Goal: Task Accomplishment & Management: Use online tool/utility

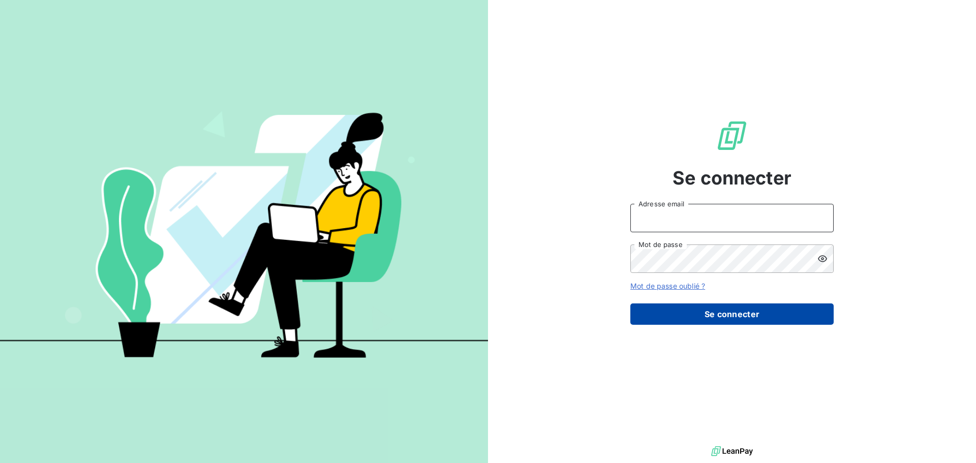
type input "[EMAIL_ADDRESS][DOMAIN_NAME]"
click at [764, 313] on button "Se connecter" at bounding box center [731, 314] width 203 height 21
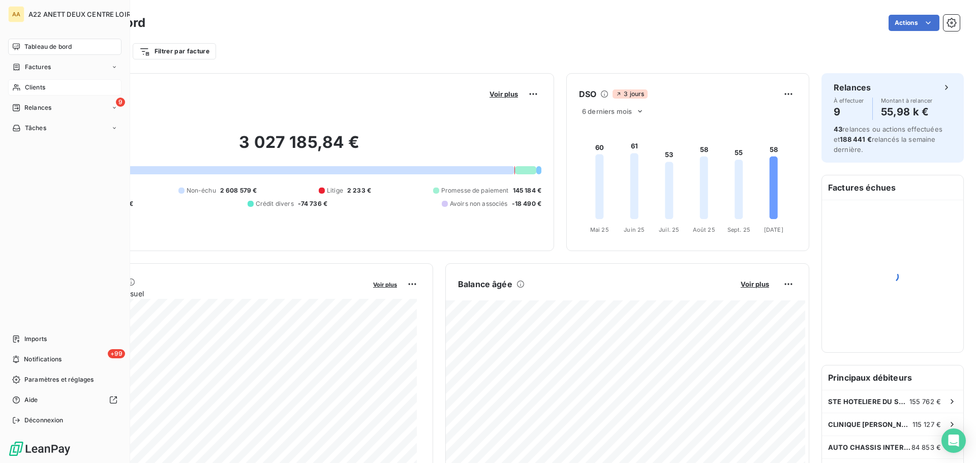
click at [21, 88] on div "Clients" at bounding box center [64, 87] width 113 height 16
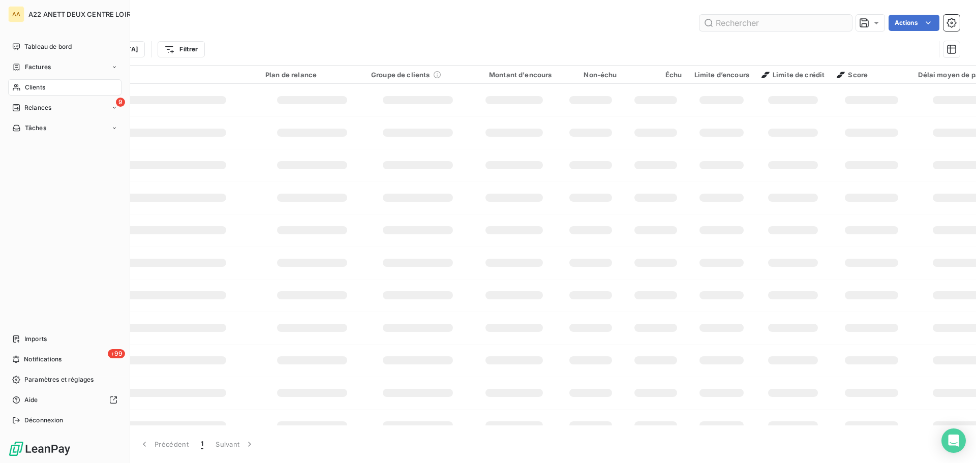
click at [760, 23] on input "text" at bounding box center [776, 23] width 153 height 16
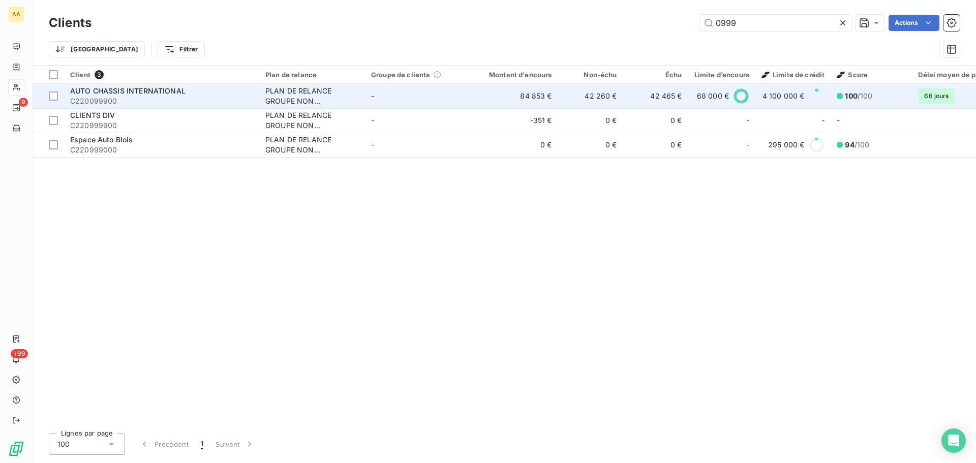
type input "0999"
click at [133, 91] on span "AUTO CHASSIS INTERNATIONAL" at bounding box center [127, 90] width 115 height 9
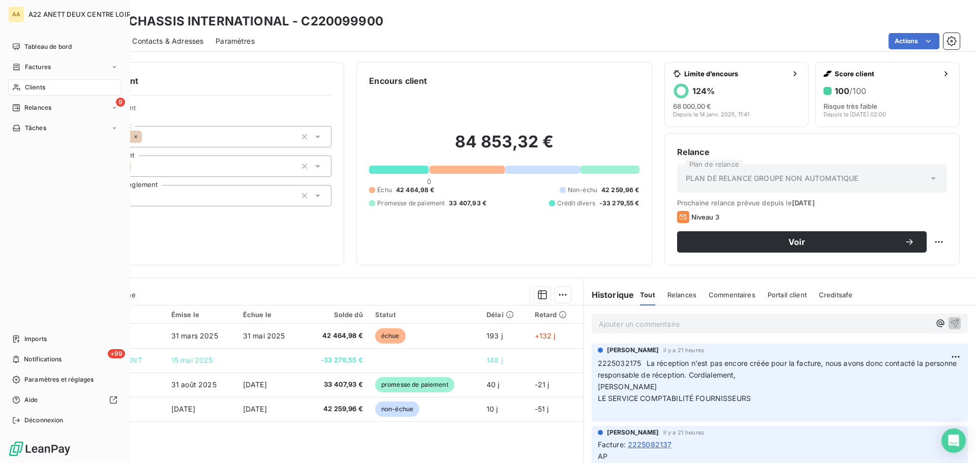
click at [14, 86] on icon at bounding box center [16, 87] width 9 height 8
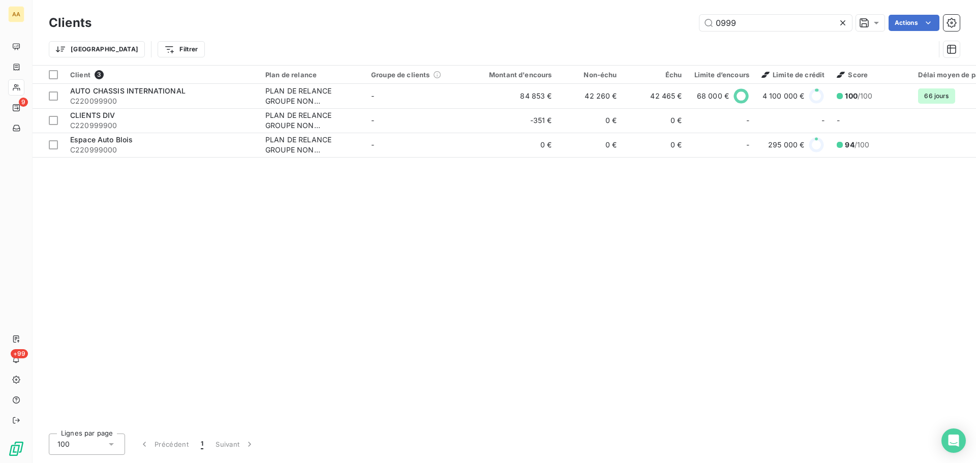
drag, startPoint x: 756, startPoint y: 19, endPoint x: 678, endPoint y: 23, distance: 77.9
click at [695, 25] on div "0999 Actions" at bounding box center [532, 23] width 856 height 16
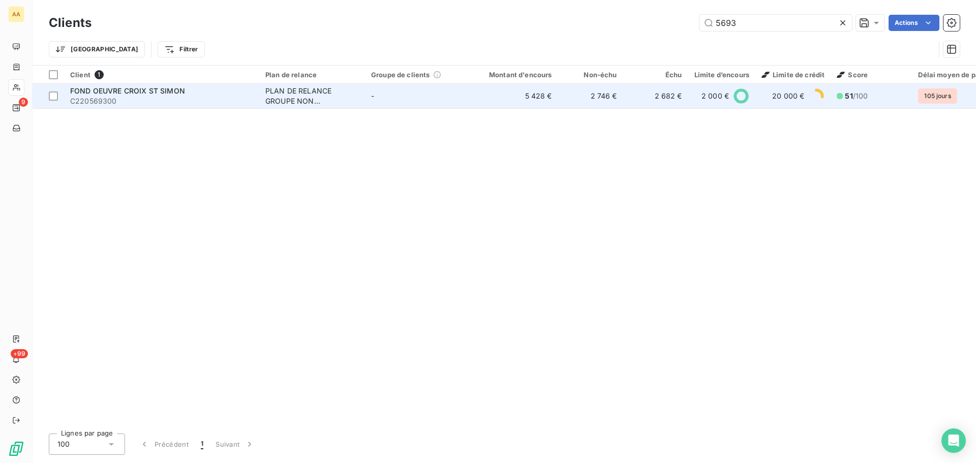
type input "5693"
click at [276, 99] on div "PLAN DE RELANCE GROUPE NON AUTOMATIQUE" at bounding box center [312, 96] width 94 height 20
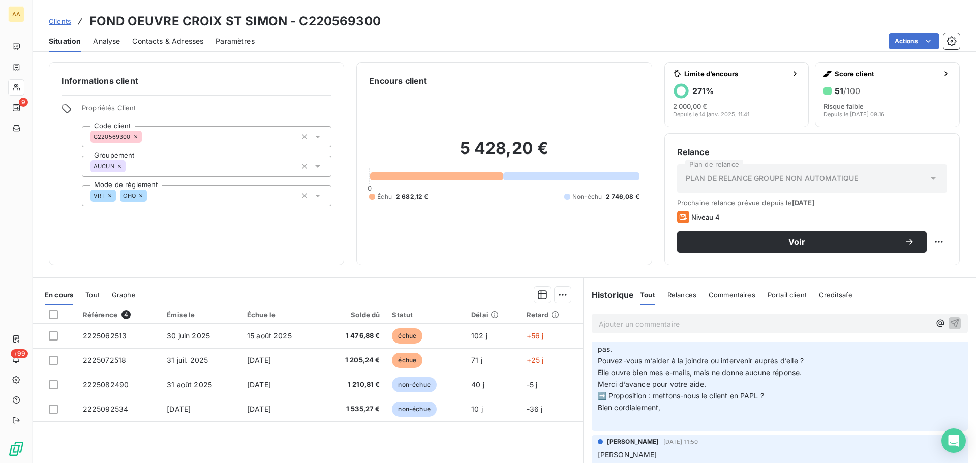
scroll to position [153, 0]
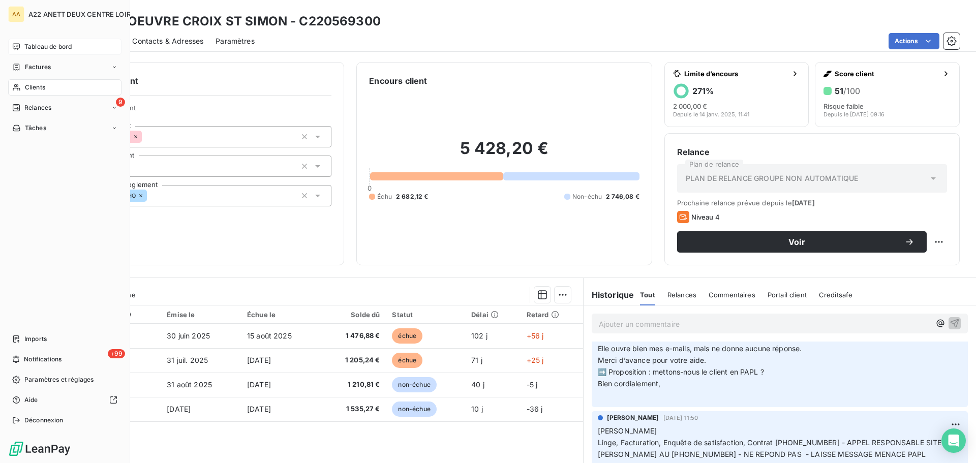
click at [15, 44] on icon at bounding box center [16, 46] width 7 height 7
